Goal: Book appointment/travel/reservation

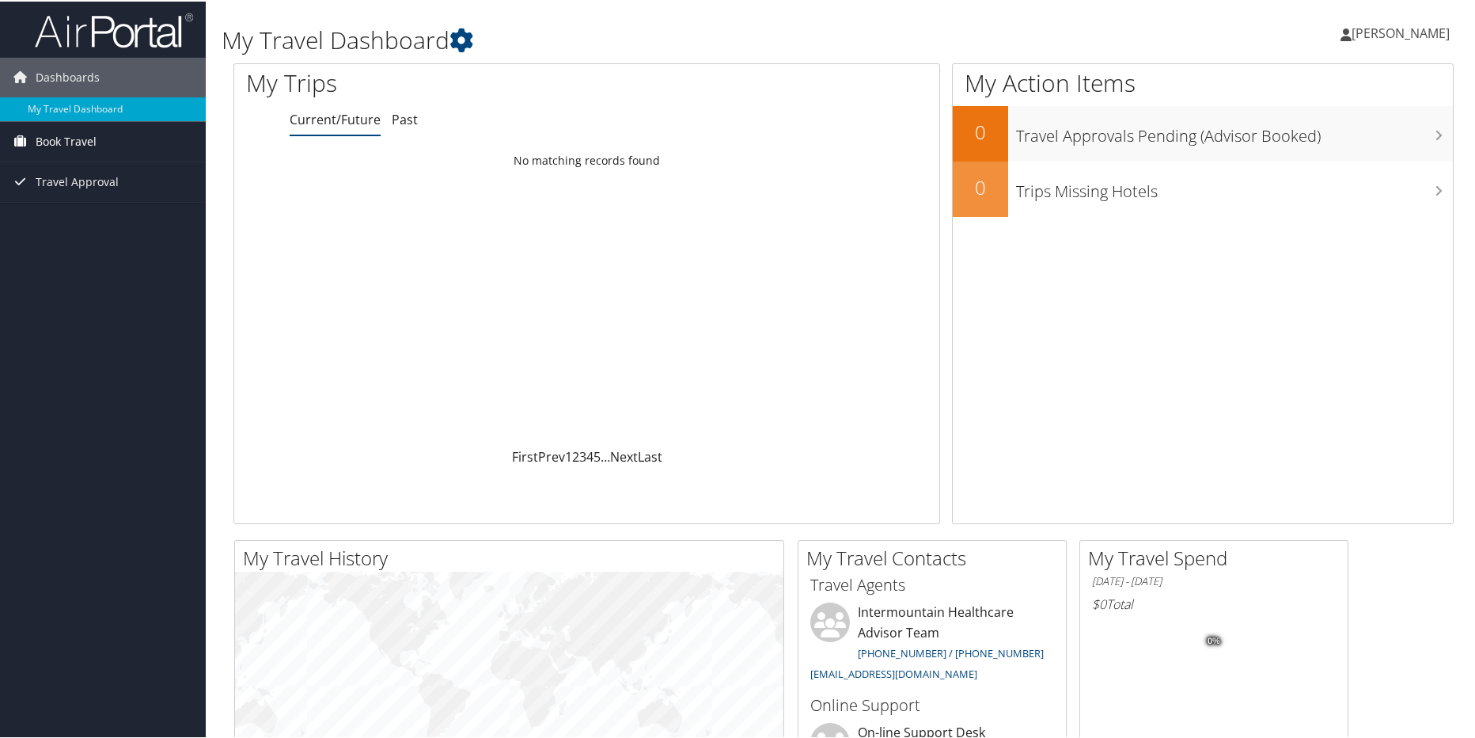
click at [77, 144] on span "Book Travel" at bounding box center [66, 140] width 61 height 40
click at [55, 191] on link "Book/Manage Online Trips" at bounding box center [103, 196] width 206 height 24
click at [89, 192] on link "Book/Manage Online Trips" at bounding box center [103, 196] width 206 height 24
